Goal: Find specific page/section: Find specific page/section

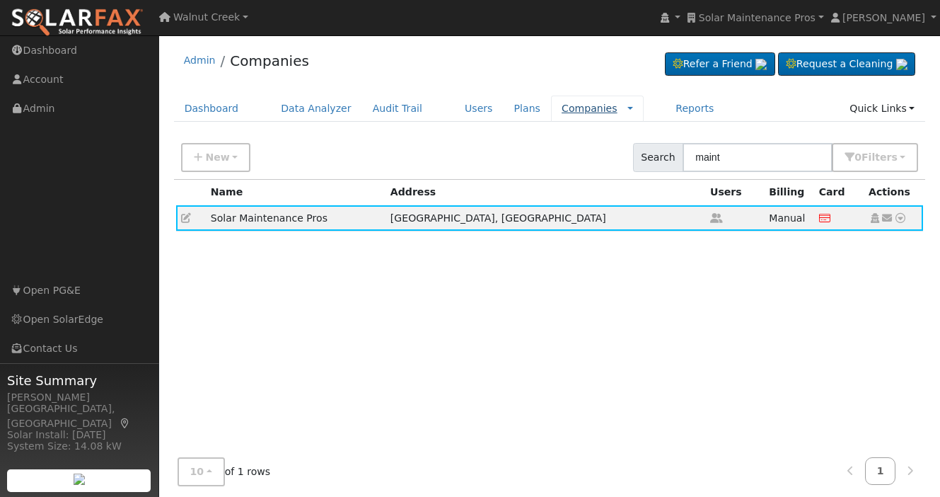
click at [573, 103] on link "Companies" at bounding box center [590, 108] width 56 height 11
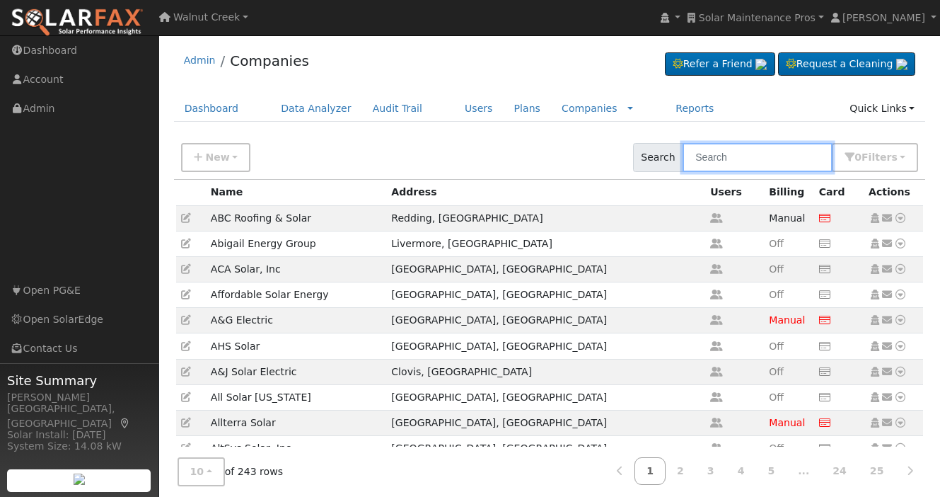
click at [763, 163] on input "text" at bounding box center [758, 157] width 150 height 29
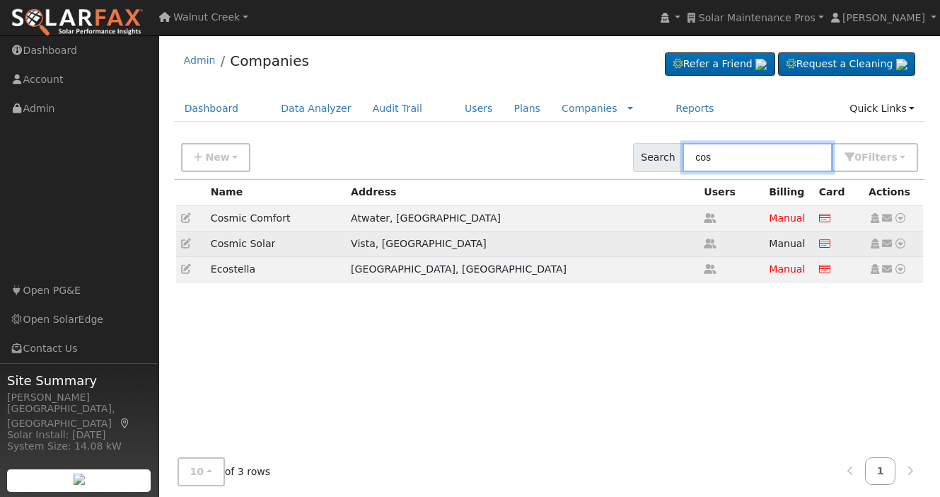
type input "cos"
click at [238, 247] on td "Cosmic Solar" at bounding box center [276, 243] width 140 height 25
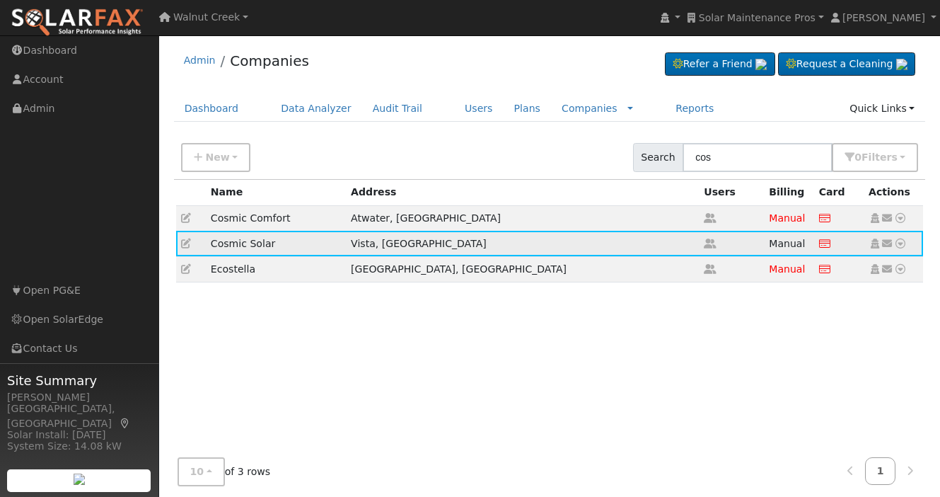
click at [238, 247] on td "Cosmic Solar" at bounding box center [276, 243] width 140 height 25
drag, startPoint x: 238, startPoint y: 247, endPoint x: 268, endPoint y: 241, distance: 30.4
click at [269, 241] on td "Cosmic Solar" at bounding box center [276, 243] width 140 height 25
copy td "Cosmic Solar"
